Goal: Transaction & Acquisition: Purchase product/service

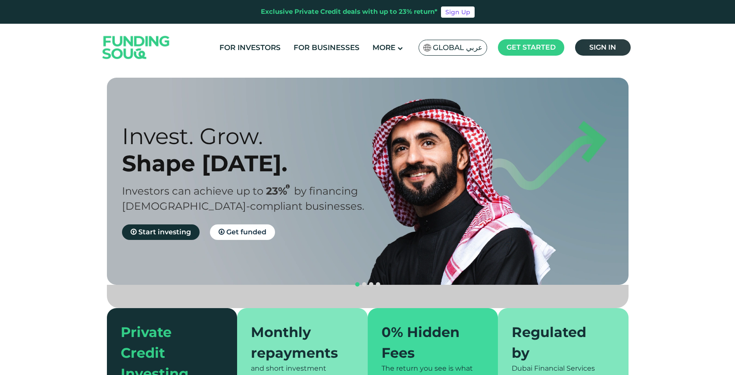
click at [611, 44] on span "Sign in" at bounding box center [603, 47] width 27 height 8
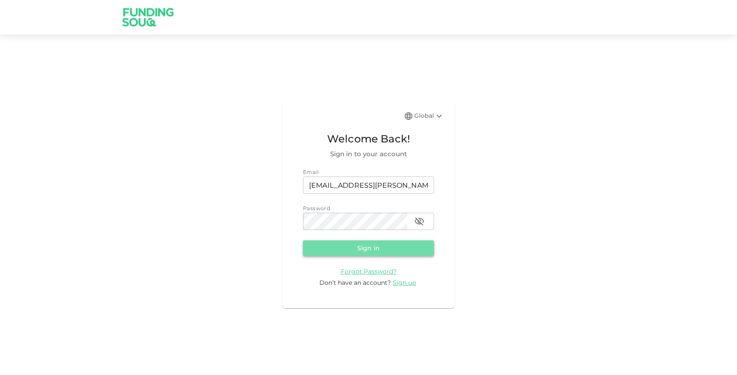
click at [350, 255] on button "Sign in" at bounding box center [368, 248] width 131 height 16
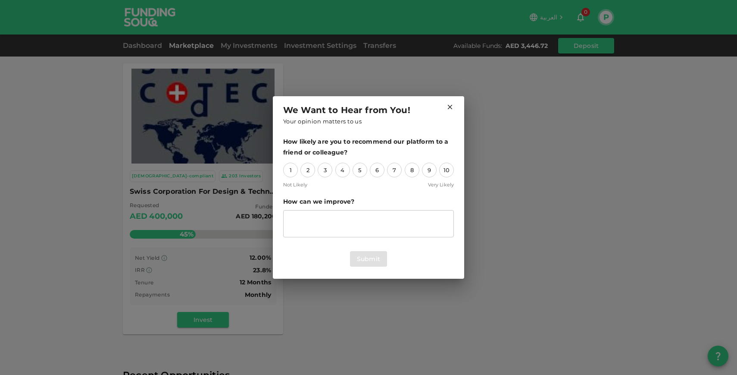
click at [452, 112] on div "We Want to Hear from You! Your opinion matters to us" at bounding box center [368, 114] width 171 height 23
click at [449, 107] on icon at bounding box center [450, 107] width 8 height 8
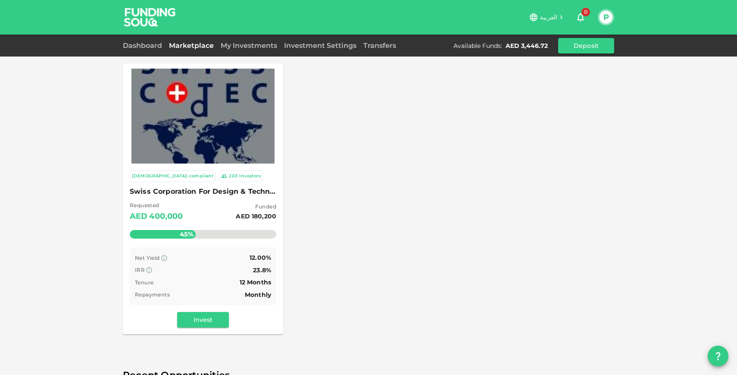
click at [213, 272] on div "IRR 23.8%" at bounding box center [203, 270] width 136 height 11
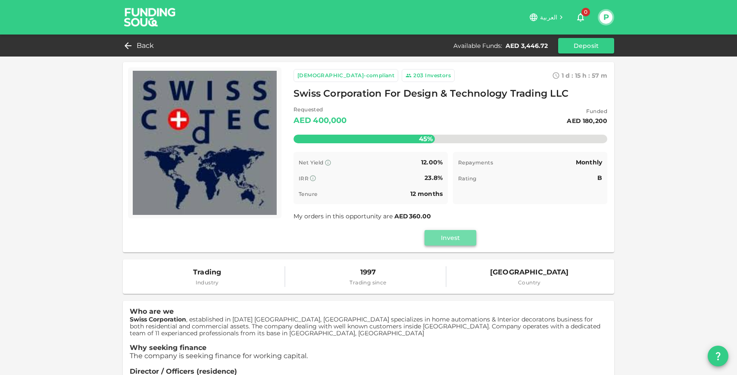
click at [439, 238] on button "Invest" at bounding box center [451, 238] width 52 height 16
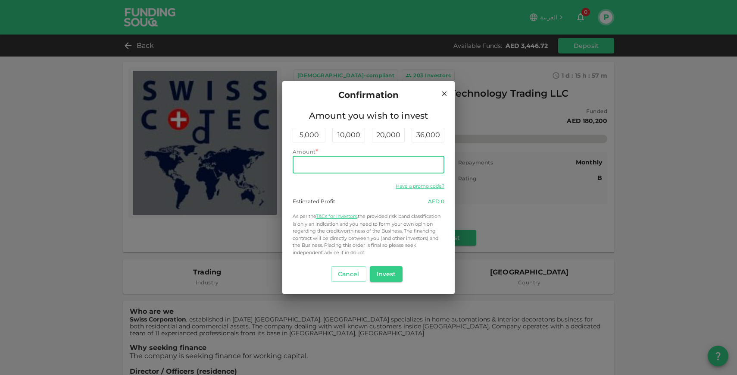
click at [323, 164] on input "Amount" at bounding box center [369, 164] width 152 height 17
click at [376, 274] on button "Invest" at bounding box center [386, 274] width 33 height 16
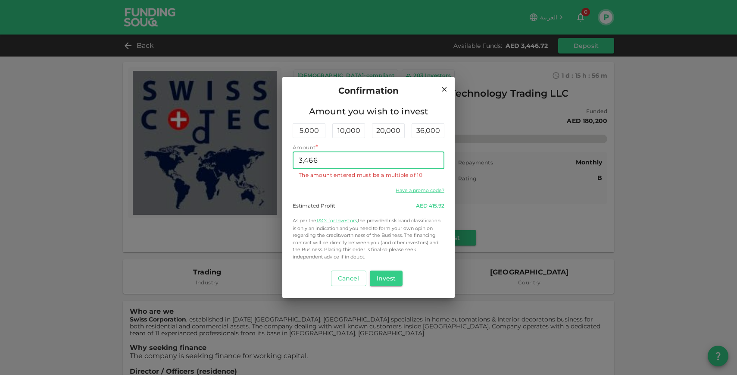
click at [370, 160] on input "3,466" at bounding box center [369, 160] width 152 height 17
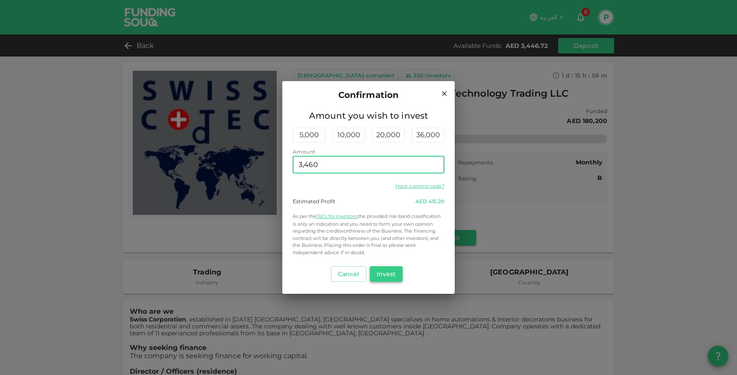
type input "3,460"
click at [385, 273] on button "Invest" at bounding box center [386, 274] width 33 height 16
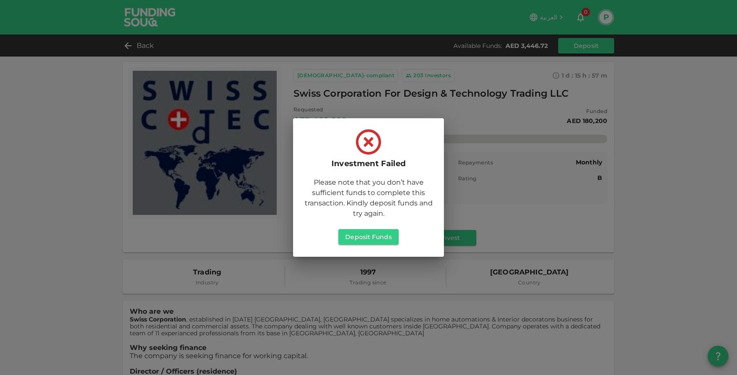
click at [367, 143] on icon at bounding box center [368, 141] width 25 height 25
click at [502, 114] on div "Investment Failed Please note that you don’t have sufficient funds to complete …" at bounding box center [368, 187] width 737 height 375
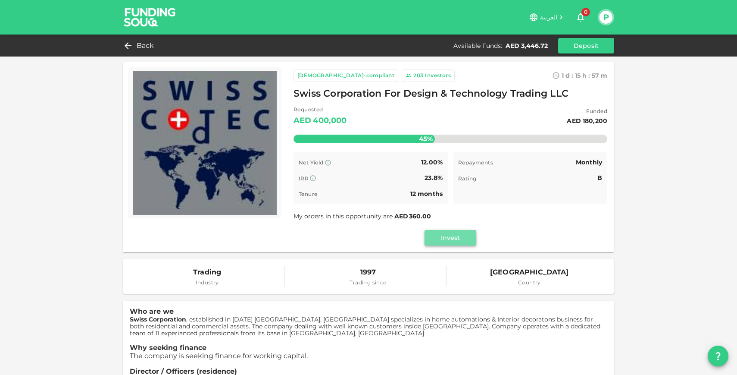
click at [451, 232] on button "Invest" at bounding box center [451, 238] width 52 height 16
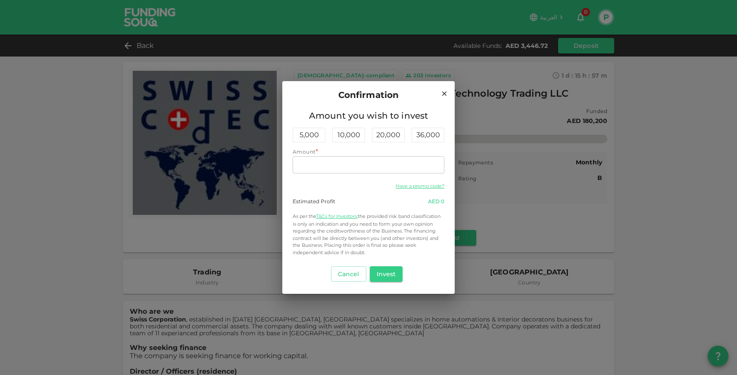
click at [365, 153] on div "Amount *" at bounding box center [369, 151] width 152 height 9
click at [365, 166] on input "Amount" at bounding box center [369, 164] width 152 height 17
type input "3,000"
click at [383, 276] on button "Invest" at bounding box center [386, 274] width 33 height 16
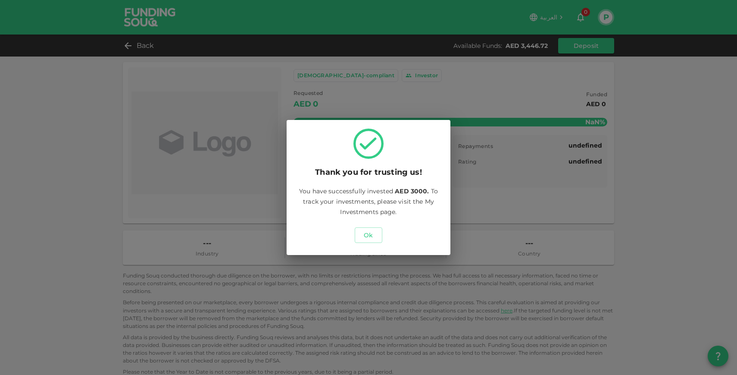
click at [651, 183] on div "Thank you for trusting us! You have successfully invested AED 3000. To track yo…" at bounding box center [368, 187] width 737 height 375
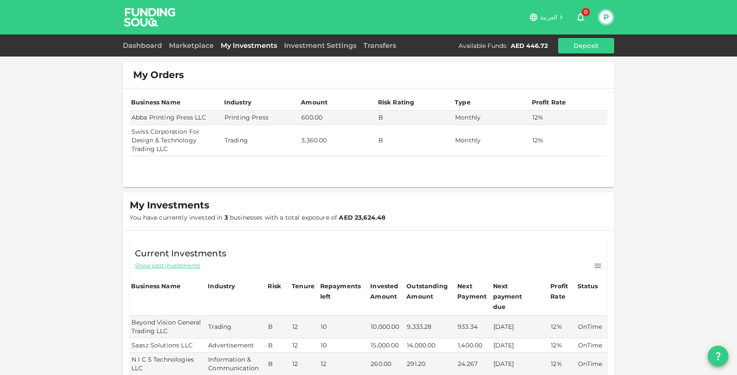
click at [253, 47] on link "My Investments" at bounding box center [248, 45] width 63 height 8
click at [304, 43] on link "Investment Settings" at bounding box center [320, 45] width 79 height 8
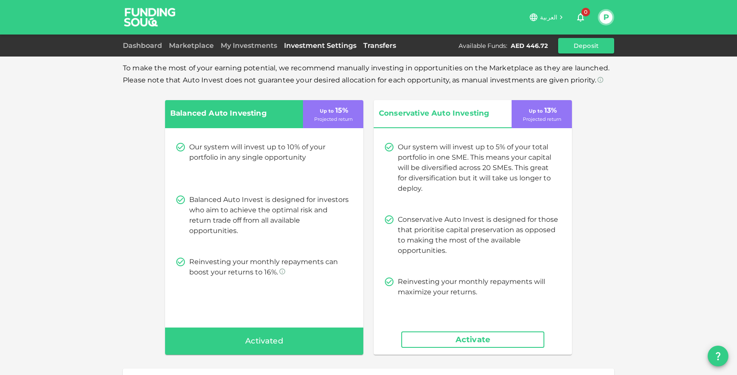
click at [372, 44] on link "Transfers" at bounding box center [380, 45] width 40 height 8
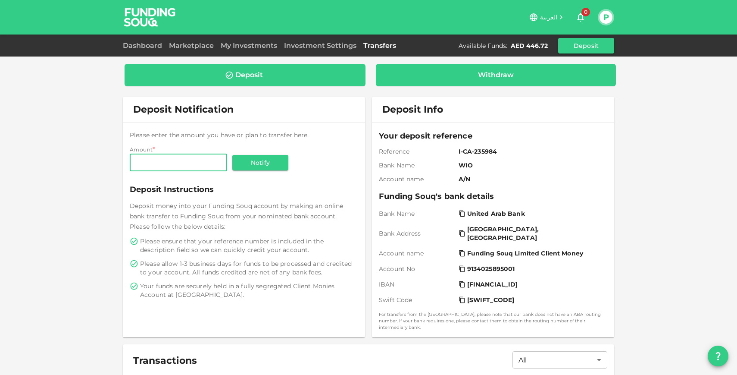
click at [441, 79] on div "Withdraw" at bounding box center [496, 75] width 227 height 9
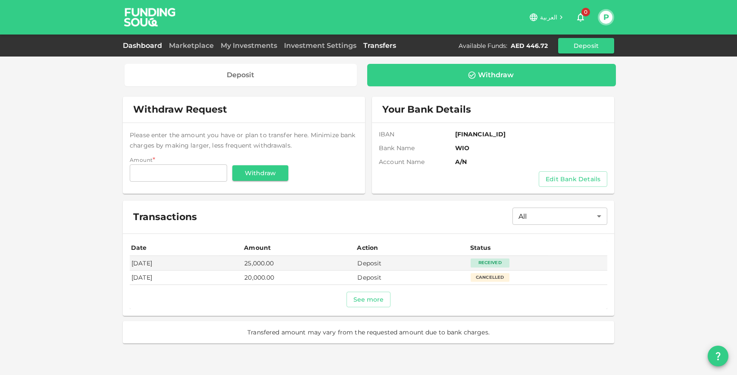
click at [147, 44] on link "Dashboard" at bounding box center [144, 45] width 43 height 8
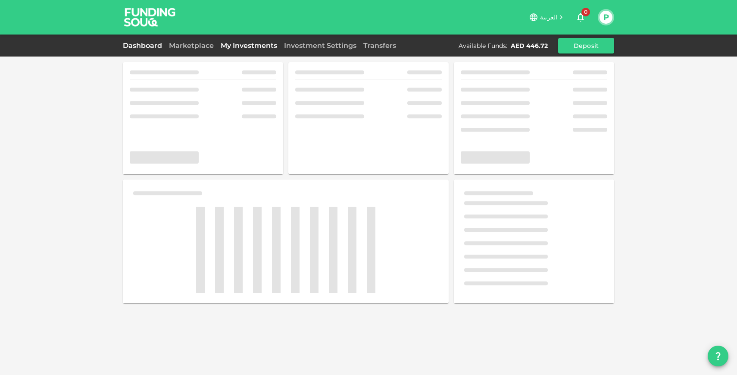
click at [241, 43] on link "My Investments" at bounding box center [248, 45] width 63 height 8
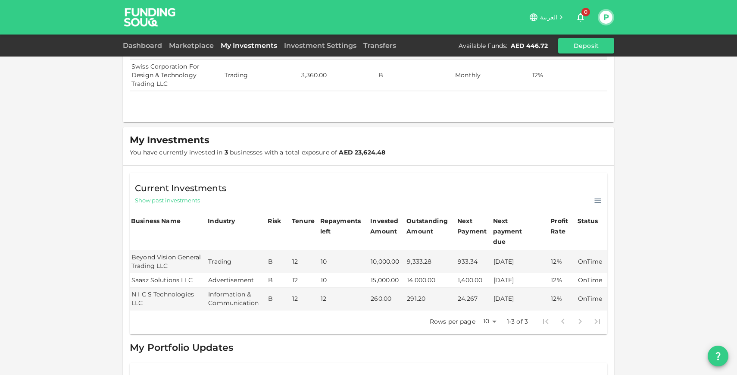
scroll to position [68, 0]
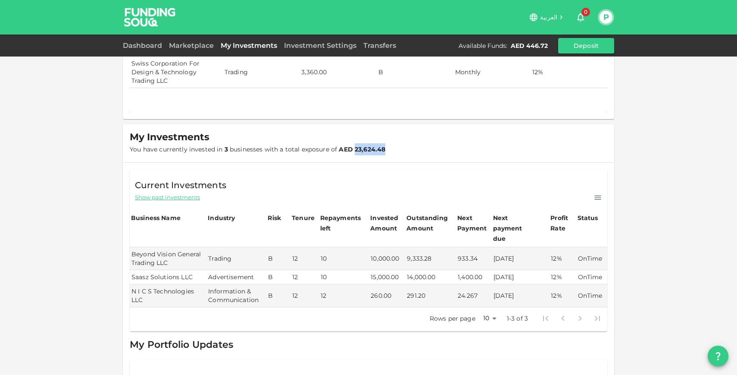
drag, startPoint x: 354, startPoint y: 148, endPoint x: 386, endPoint y: 147, distance: 31.9
click at [386, 147] on div "My Investments You have currently invested in 3 businesses with a total exposur…" at bounding box center [260, 143] width 261 height 24
click at [417, 185] on div "Current Investments Show past investments" at bounding box center [369, 185] width 478 height 33
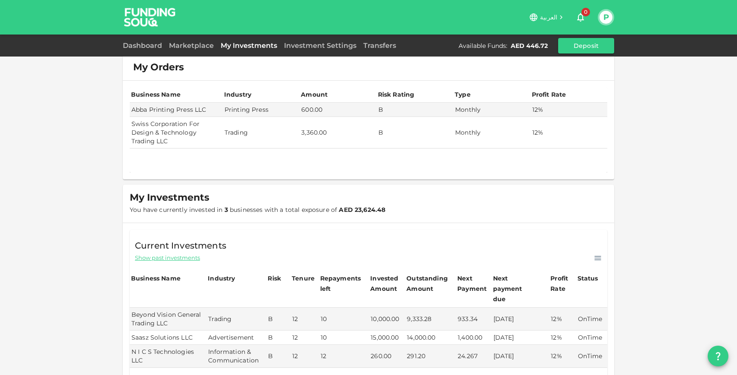
scroll to position [14, 0]
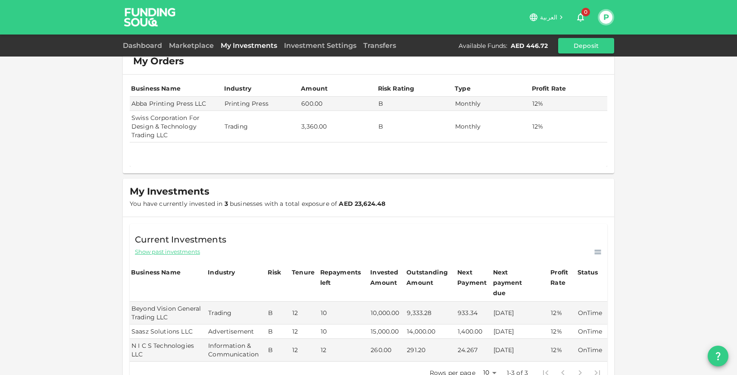
click at [681, 222] on div "My Orders Business Name Industry Amount Risk Rating Type Profit Rate Abba Print…" at bounding box center [368, 232] width 737 height 492
